Goal: Task Accomplishment & Management: Use online tool/utility

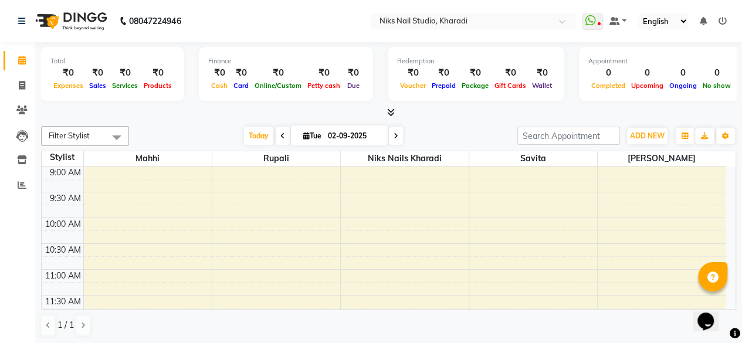
click at [667, 175] on td at bounding box center [404, 173] width 642 height 13
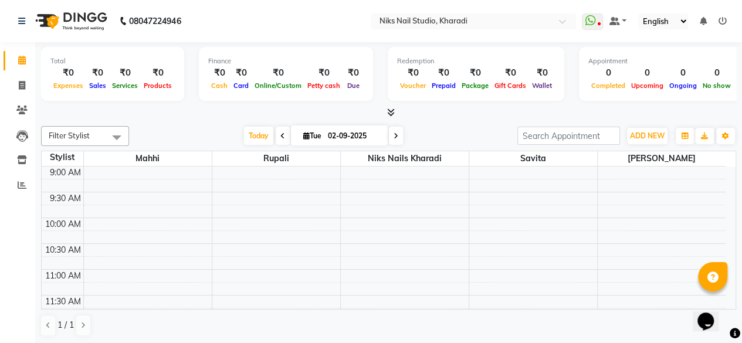
select select "service"
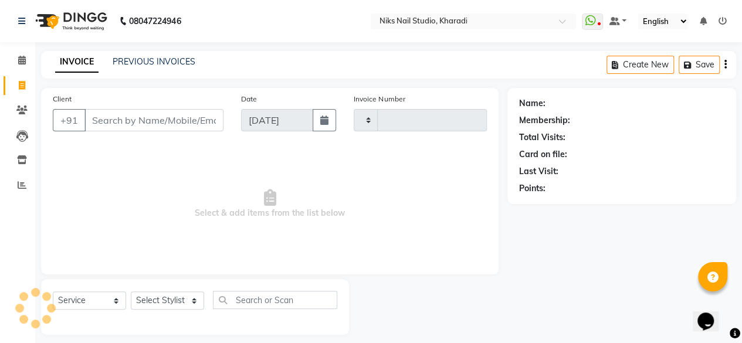
type input "0012"
select select "8770"
